Goal: Find specific page/section: Find specific page/section

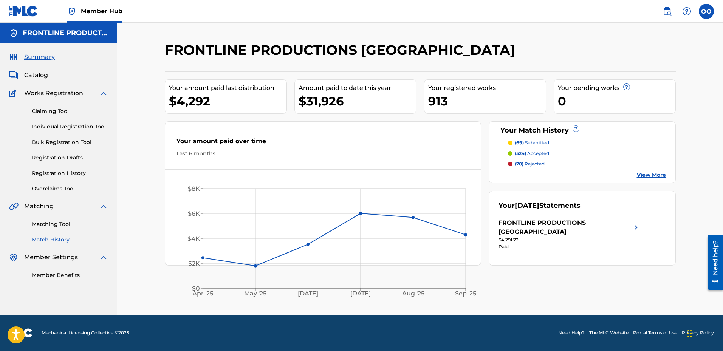
click at [52, 243] on link "Match History" at bounding box center [70, 240] width 76 height 8
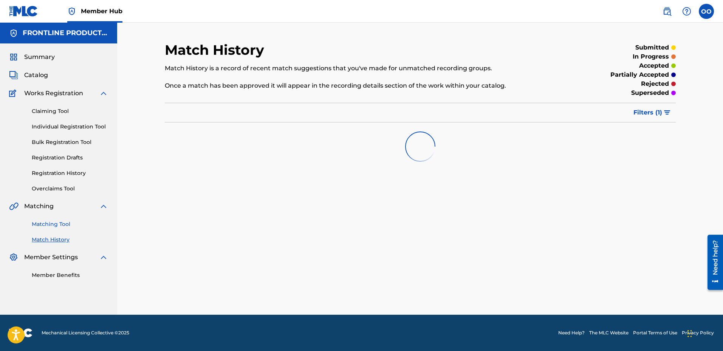
click at [45, 222] on link "Matching Tool" at bounding box center [70, 224] width 76 height 8
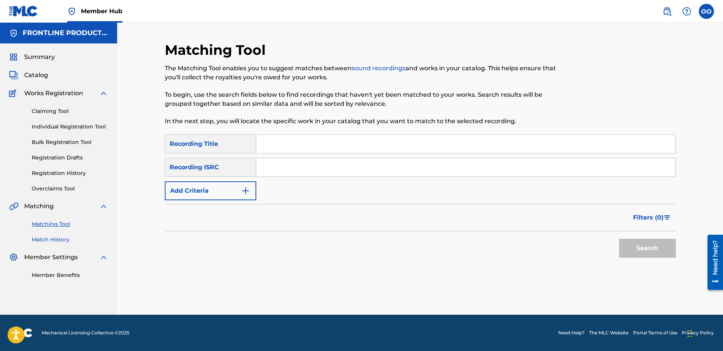
click at [51, 238] on link "Match History" at bounding box center [70, 240] width 76 height 8
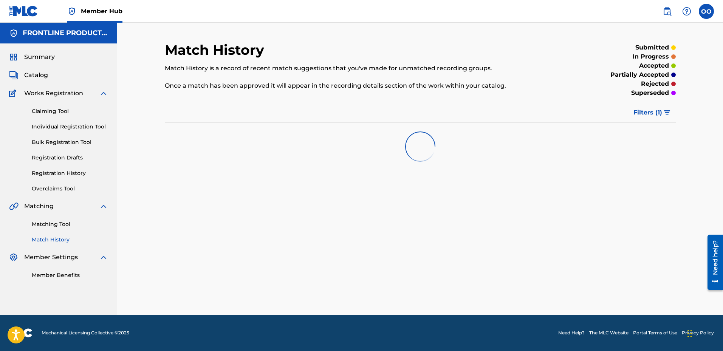
click at [51, 238] on link "Match History" at bounding box center [70, 240] width 76 height 8
click at [650, 113] on span "Filters ( 1 )" at bounding box center [647, 112] width 29 height 9
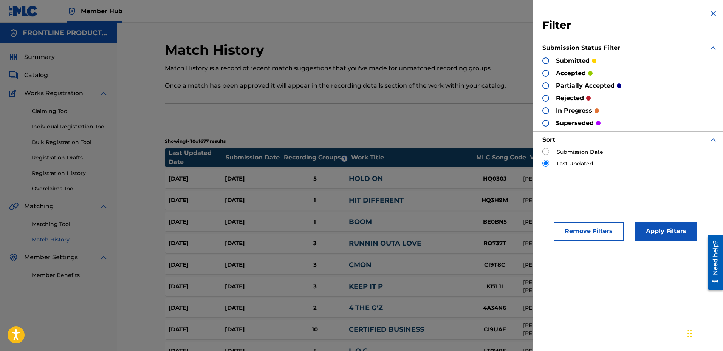
click at [478, 129] on div "Match History Match History is a record of recent match suggestions that you've…" at bounding box center [420, 231] width 511 height 379
click at [662, 232] on button "Apply Filters" at bounding box center [666, 231] width 62 height 19
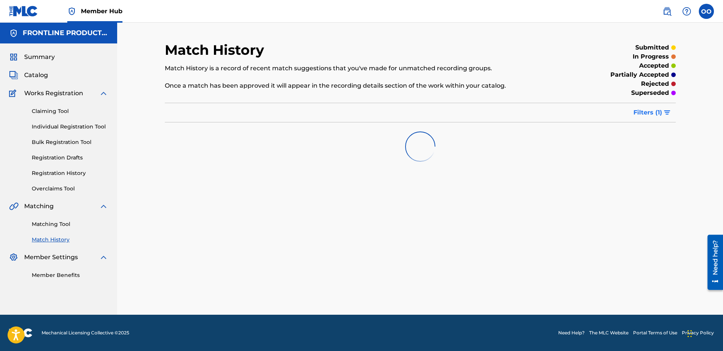
click at [646, 110] on span "Filters ( 1 )" at bounding box center [647, 112] width 29 height 9
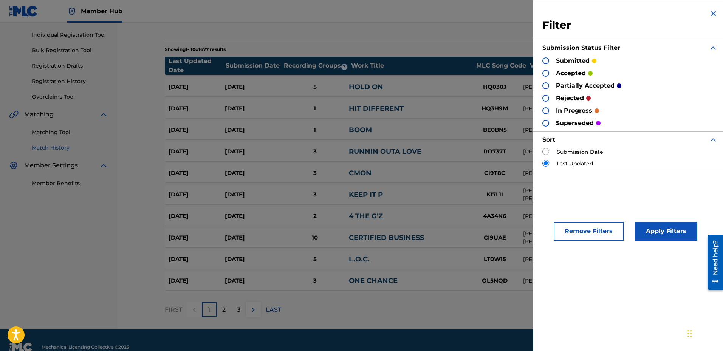
scroll to position [106, 0]
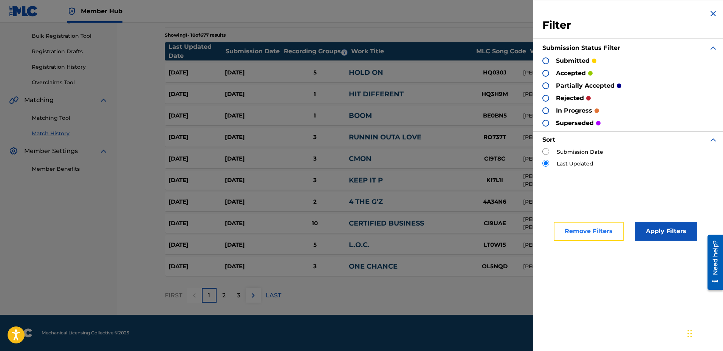
click at [584, 235] on button "Remove Filters" at bounding box center [588, 231] width 70 height 19
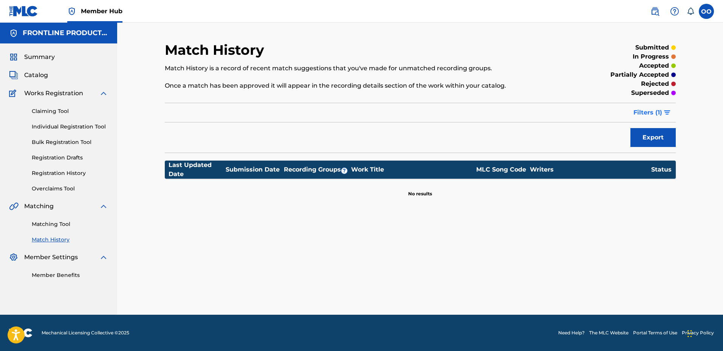
click at [649, 111] on span "Filters ( 1 )" at bounding box center [647, 112] width 29 height 9
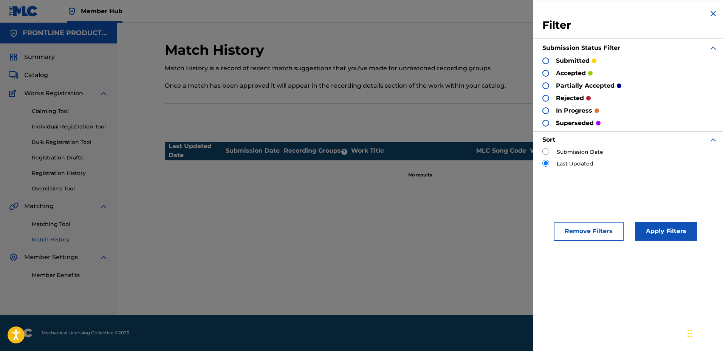
click at [572, 153] on label "Submission Date" at bounding box center [580, 152] width 46 height 8
click at [547, 72] on div at bounding box center [545, 73] width 7 height 7
click at [655, 230] on button "Apply Filters" at bounding box center [666, 231] width 62 height 19
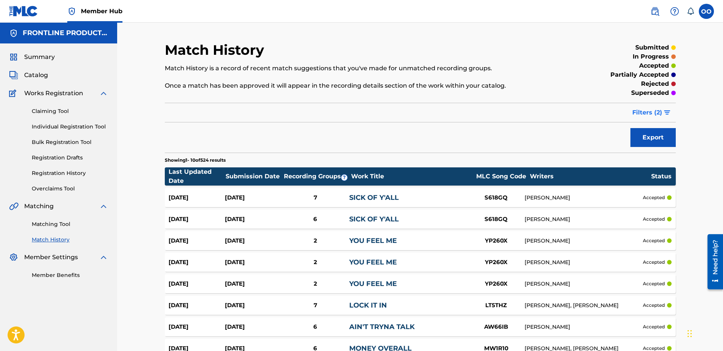
click at [651, 108] on span "Filters ( 2 )" at bounding box center [647, 112] width 30 height 9
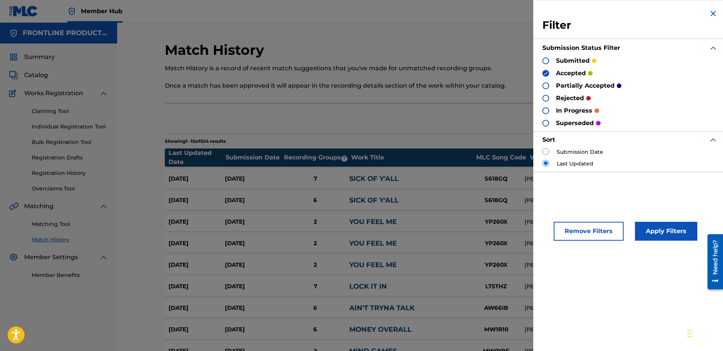
click at [697, 49] on div "Submission Status Filter" at bounding box center [629, 48] width 175 height 17
click at [546, 97] on div at bounding box center [545, 98] width 7 height 7
click at [544, 124] on div at bounding box center [545, 123] width 7 height 7
click at [545, 73] on img at bounding box center [545, 73] width 5 height 5
click at [674, 236] on button "Apply Filters" at bounding box center [666, 231] width 62 height 19
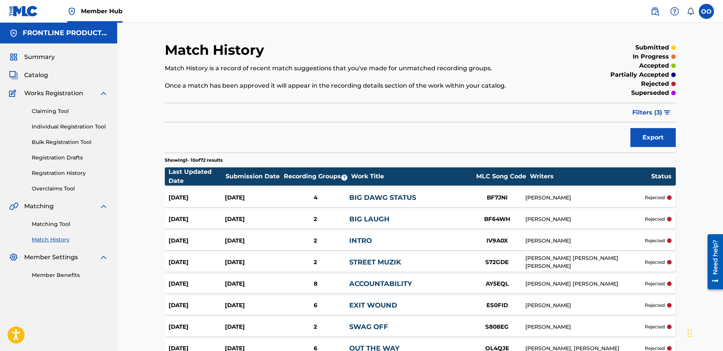
click at [268, 127] on div "Match History Match History is a record of recent match suggestions that you've…" at bounding box center [420, 241] width 511 height 398
